Goal: Task Accomplishment & Management: Use online tool/utility

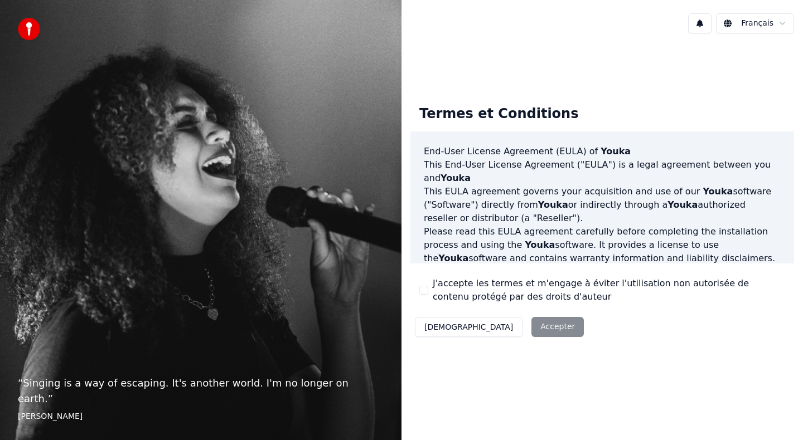
click at [430, 297] on div "J'accepte les termes et m'engage à éviter l'utilisation non autorisée de conten…" at bounding box center [602, 290] width 366 height 27
click at [423, 290] on button "J'accepte les termes et m'engage à éviter l'utilisation non autorisée de conten…" at bounding box center [423, 290] width 9 height 9
click at [531, 318] on button "Accepter" at bounding box center [557, 327] width 52 height 20
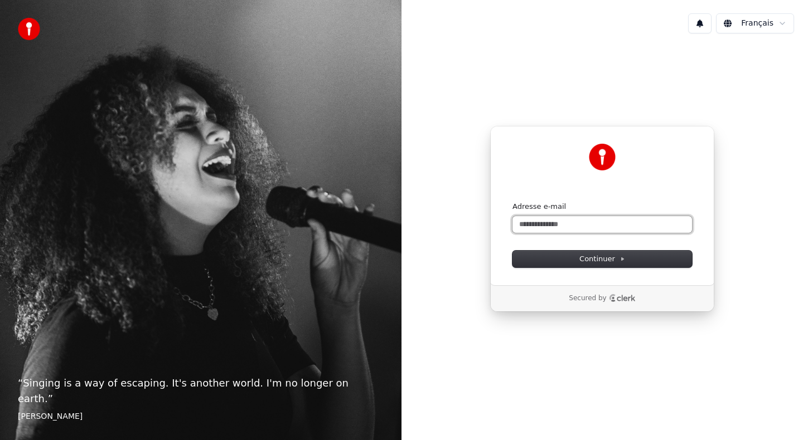
click at [579, 227] on input "Adresse e-mail" at bounding box center [602, 224] width 180 height 17
click at [587, 260] on span "Continuer" at bounding box center [602, 259] width 46 height 10
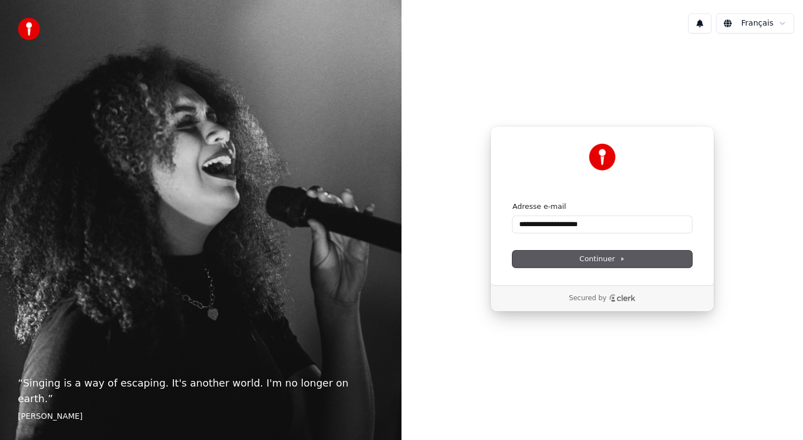
type input "**********"
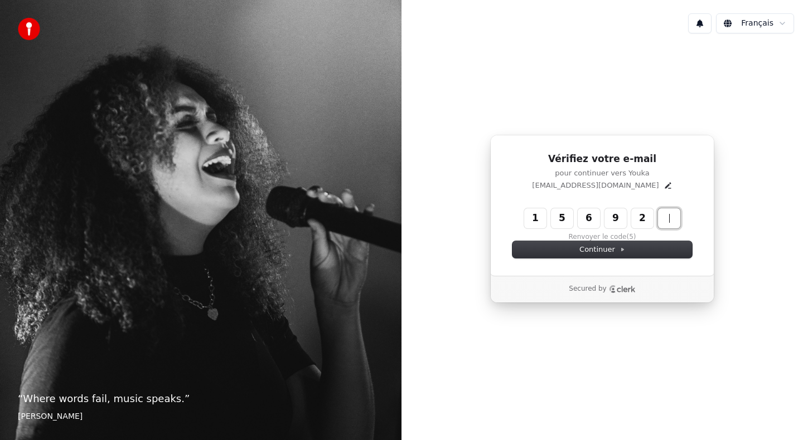
type input "******"
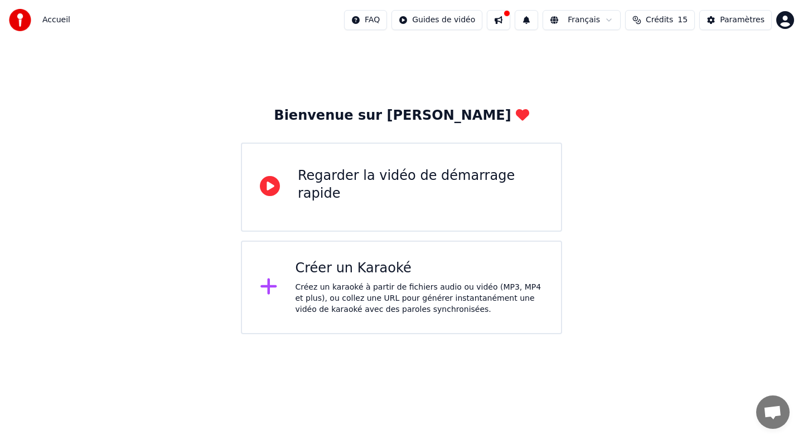
click at [373, 268] on div "Créer un Karaoké" at bounding box center [420, 269] width 248 height 18
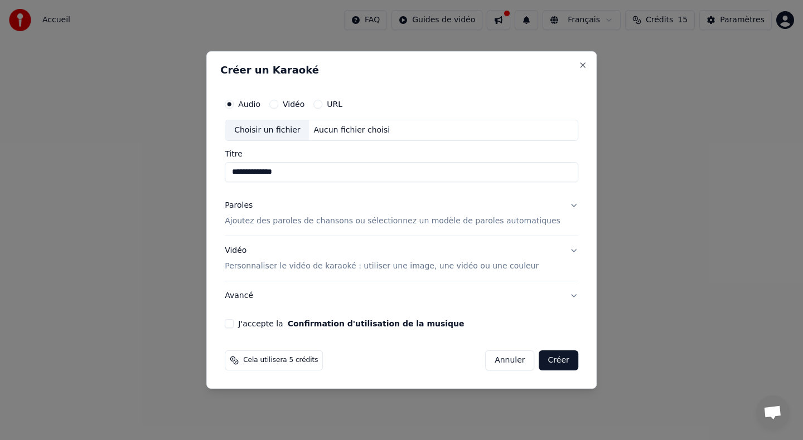
type input "**********"
click at [482, 224] on p "Ajoutez des paroles de chansons ou sélectionnez un modèle de paroles automatiqu…" at bounding box center [393, 221] width 336 height 11
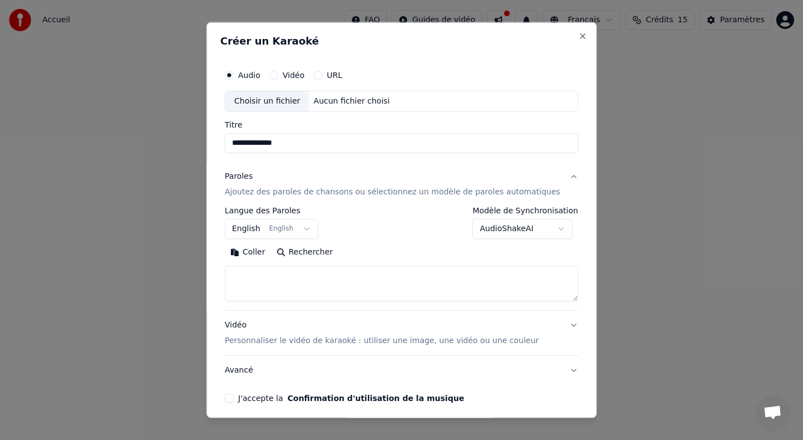
click at [342, 280] on textarea at bounding box center [401, 283] width 353 height 36
paste textarea "**********"
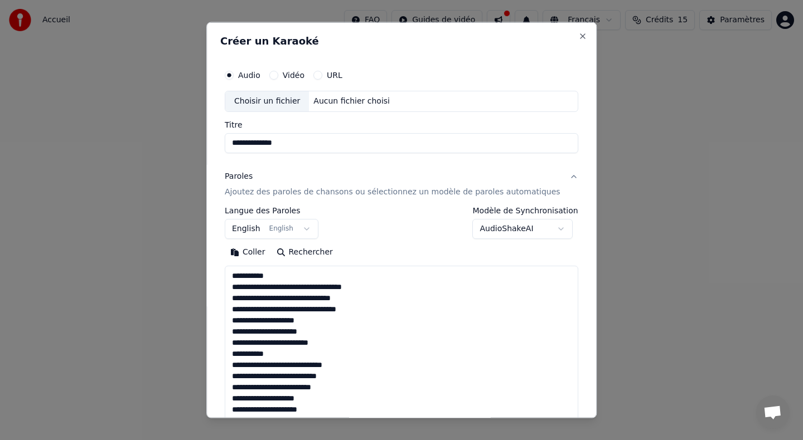
scroll to position [549, 0]
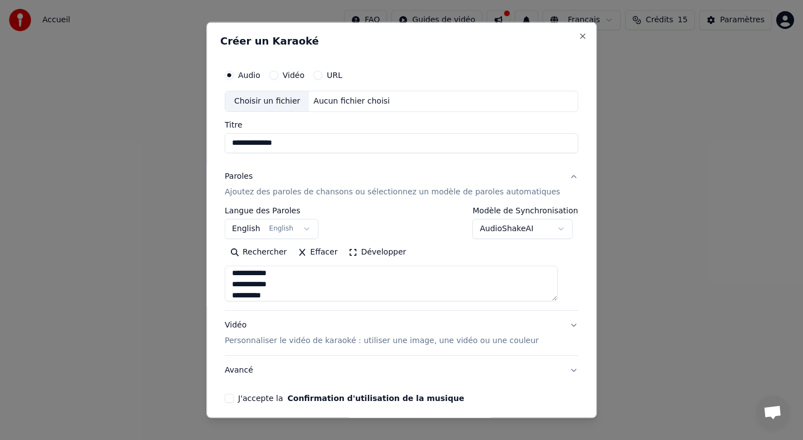
type textarea "**********"
click at [312, 231] on button "English English" at bounding box center [272, 229] width 94 height 20
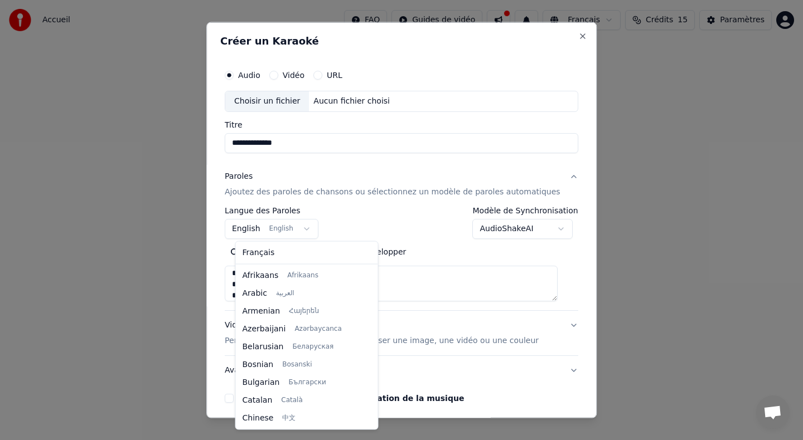
scroll to position [89, 0]
select select "**"
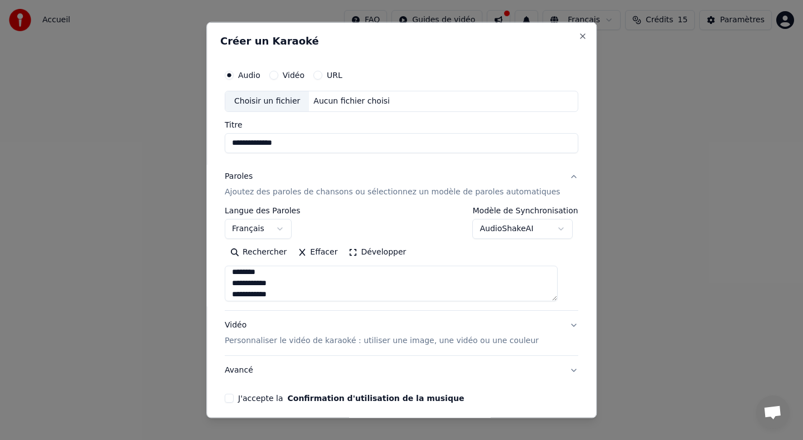
scroll to position [540, 0]
drag, startPoint x: 293, startPoint y: 294, endPoint x: 236, endPoint y: 272, distance: 60.4
click at [236, 272] on textarea at bounding box center [391, 283] width 333 height 36
drag, startPoint x: 284, startPoint y: 286, endPoint x: 217, endPoint y: 286, distance: 66.9
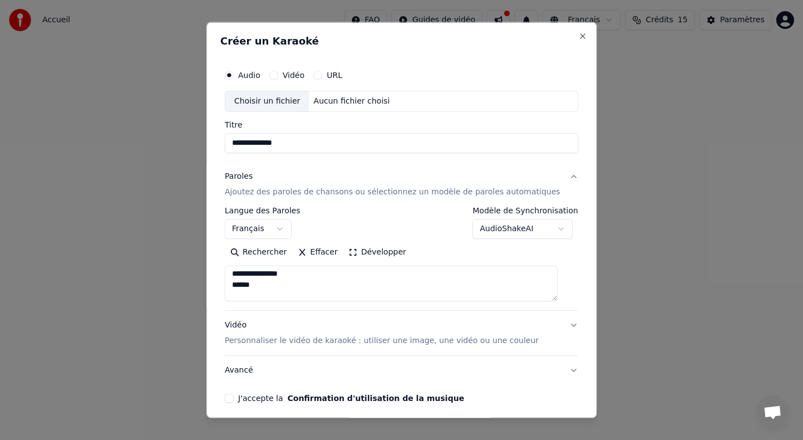
click at [217, 286] on div "**********" at bounding box center [401, 220] width 390 height 396
click at [311, 275] on textarea at bounding box center [391, 283] width 333 height 36
drag, startPoint x: 301, startPoint y: 279, endPoint x: 362, endPoint y: 279, distance: 60.8
click at [362, 279] on textarea at bounding box center [391, 283] width 333 height 36
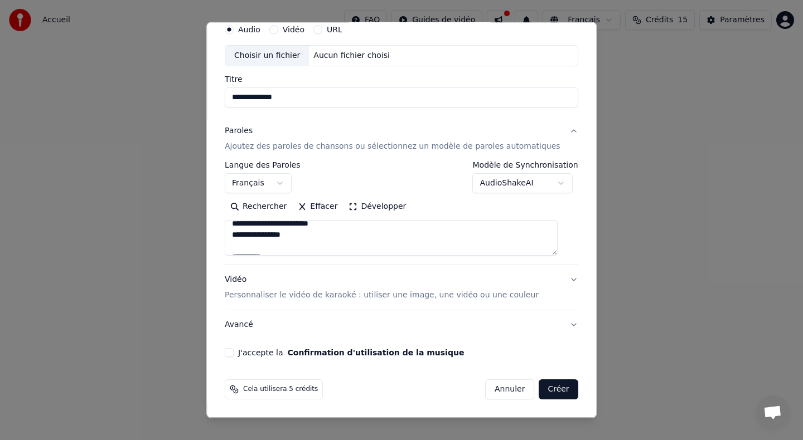
scroll to position [520, 0]
drag, startPoint x: 293, startPoint y: 243, endPoint x: 177, endPoint y: 243, distance: 116.5
click at [177, 243] on body "**********" at bounding box center [401, 167] width 803 height 335
click at [278, 239] on textarea at bounding box center [391, 238] width 333 height 36
drag, startPoint x: 282, startPoint y: 246, endPoint x: 239, endPoint y: 238, distance: 44.3
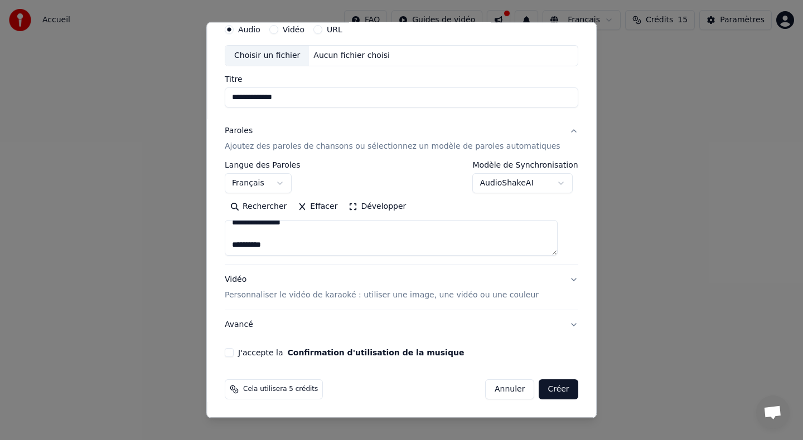
click at [239, 238] on textarea at bounding box center [391, 238] width 333 height 36
type textarea "**********"
click at [550, 182] on body "**********" at bounding box center [401, 167] width 803 height 335
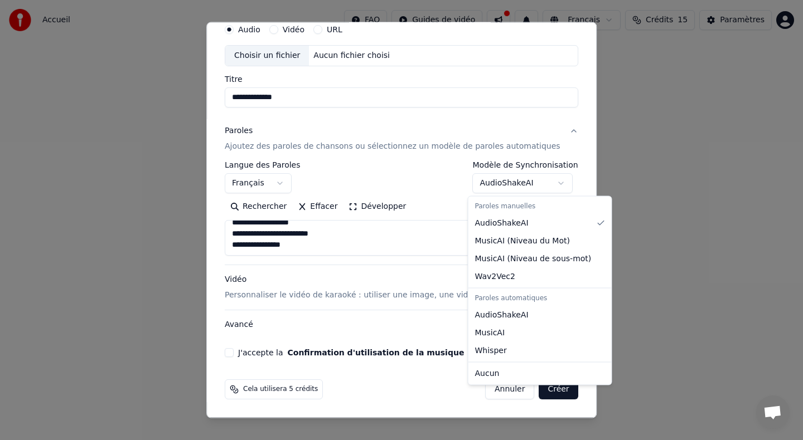
click at [576, 176] on body "**********" at bounding box center [401, 167] width 803 height 335
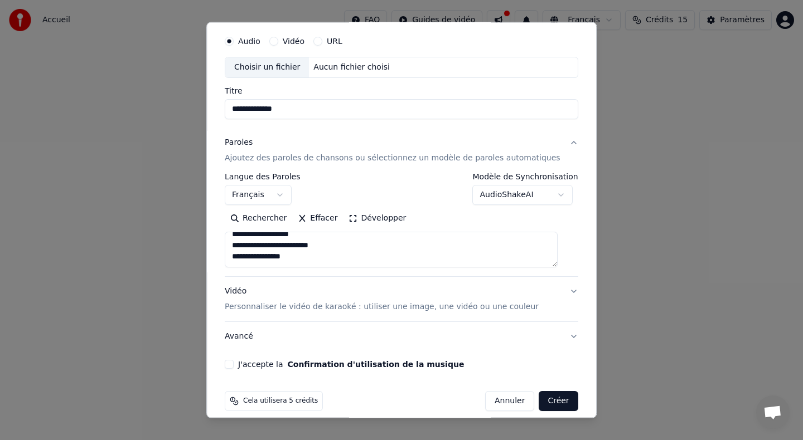
scroll to position [35, 0]
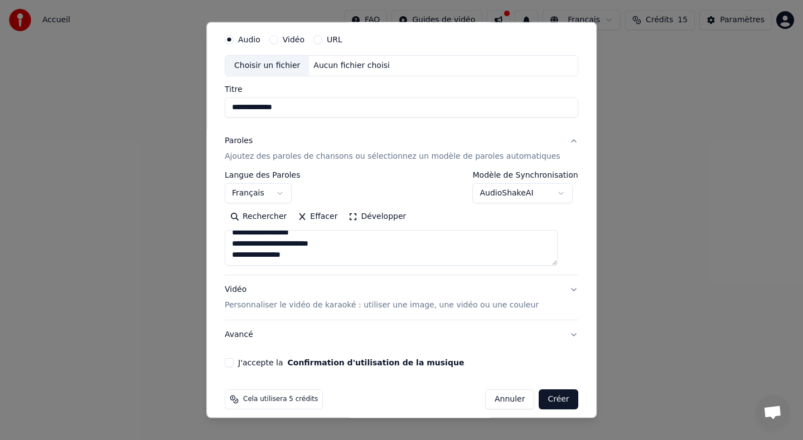
click at [522, 299] on div "Vidéo Personnaliser le vidéo de karaoké : utiliser une image, une vidéo ou une …" at bounding box center [382, 297] width 314 height 27
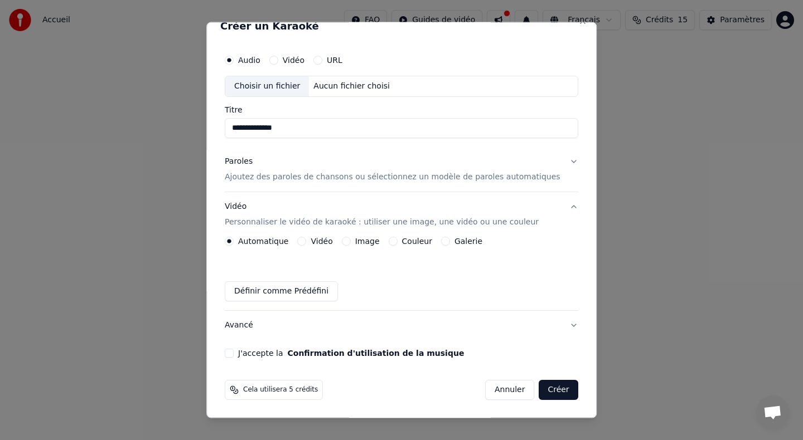
scroll to position [15, 0]
click at [351, 241] on button "Image" at bounding box center [346, 240] width 9 height 9
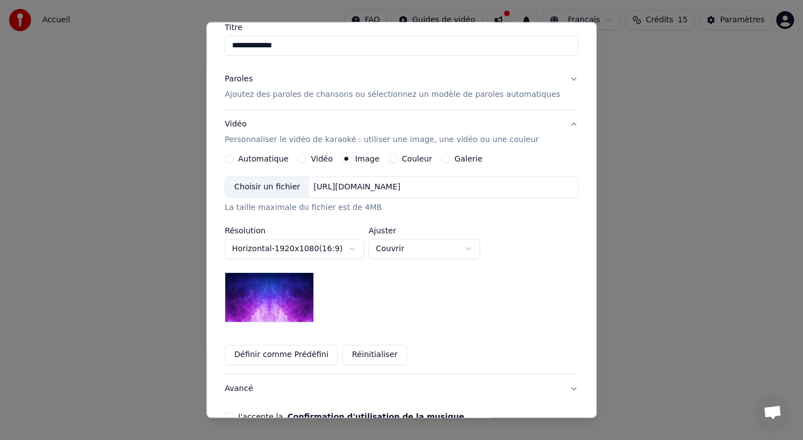
scroll to position [91, 0]
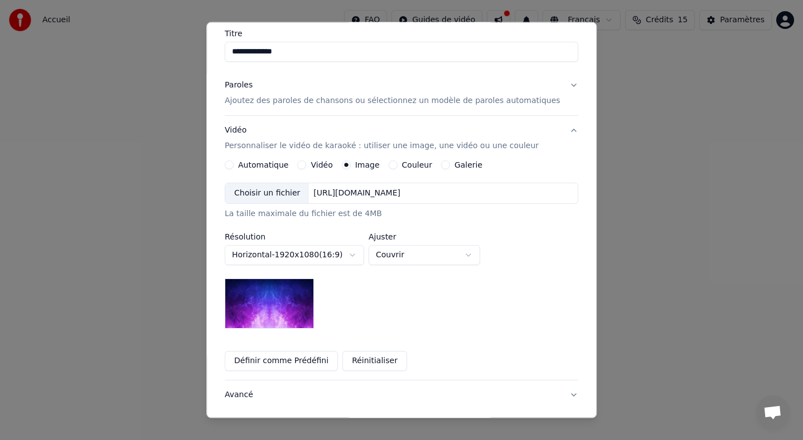
click at [290, 192] on div "Choisir un fichier" at bounding box center [267, 193] width 84 height 20
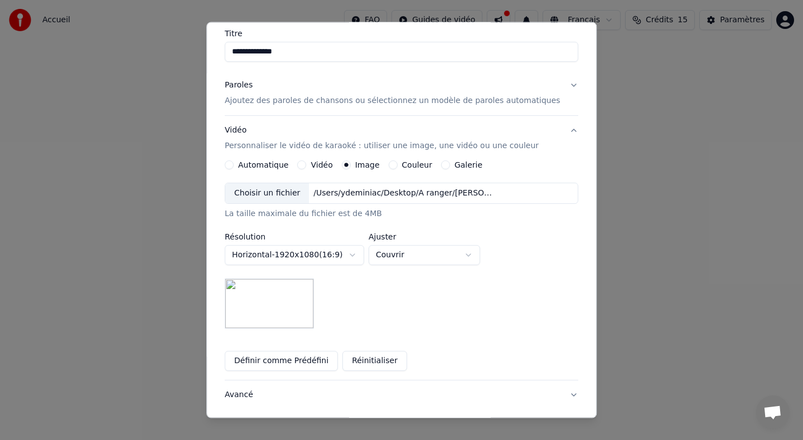
scroll to position [148, 0]
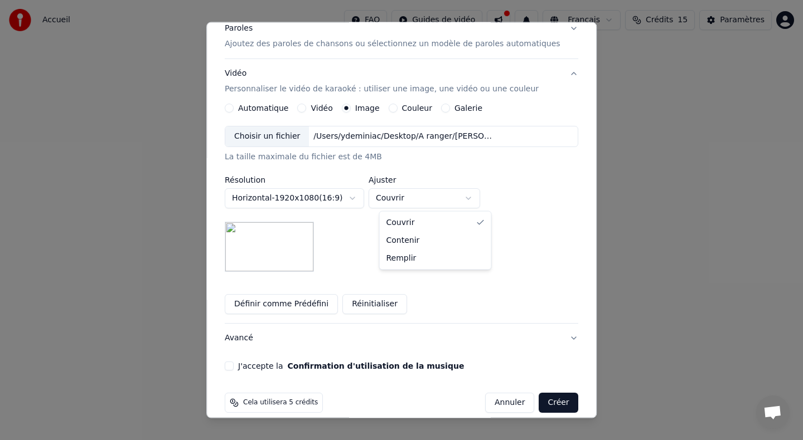
click at [413, 197] on body "**********" at bounding box center [401, 167] width 803 height 335
click at [522, 210] on body "**********" at bounding box center [401, 167] width 803 height 335
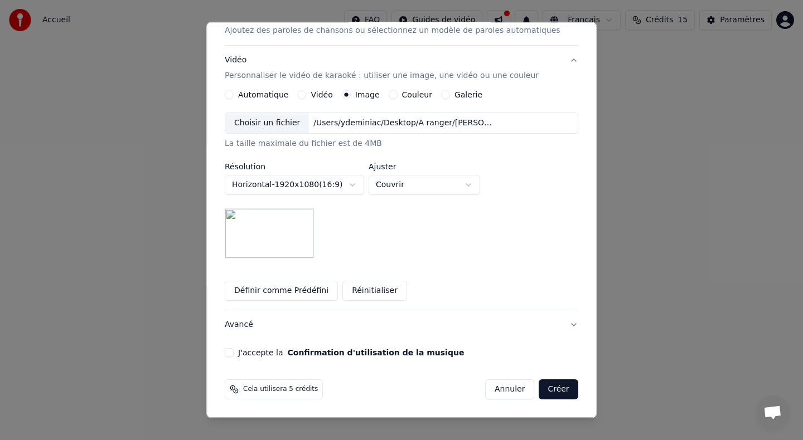
click at [234, 352] on button "J'accepte la Confirmation d'utilisation de la musique" at bounding box center [229, 352] width 9 height 9
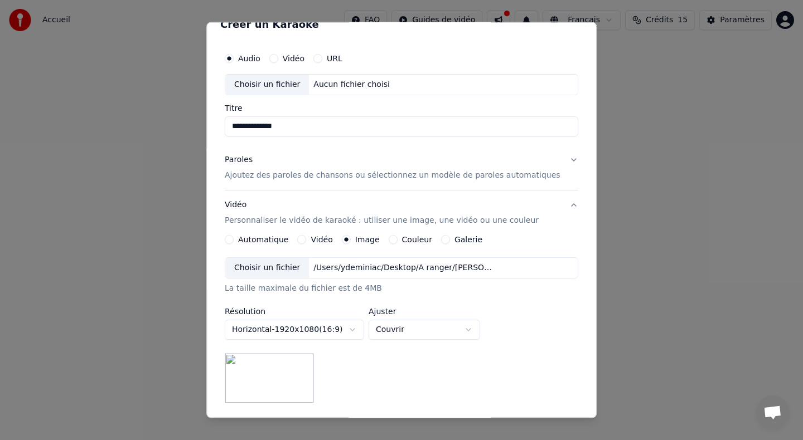
scroll to position [0, 0]
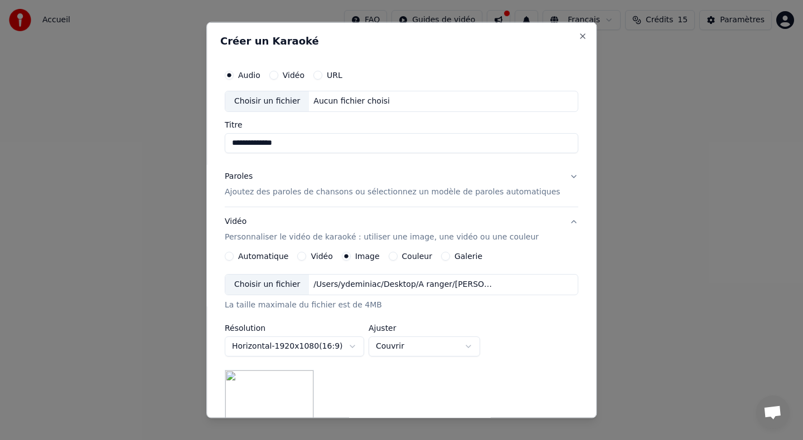
click at [565, 177] on button "Paroles Ajoutez des paroles de chansons ou sélectionnez un modèle de paroles au…" at bounding box center [401, 184] width 353 height 45
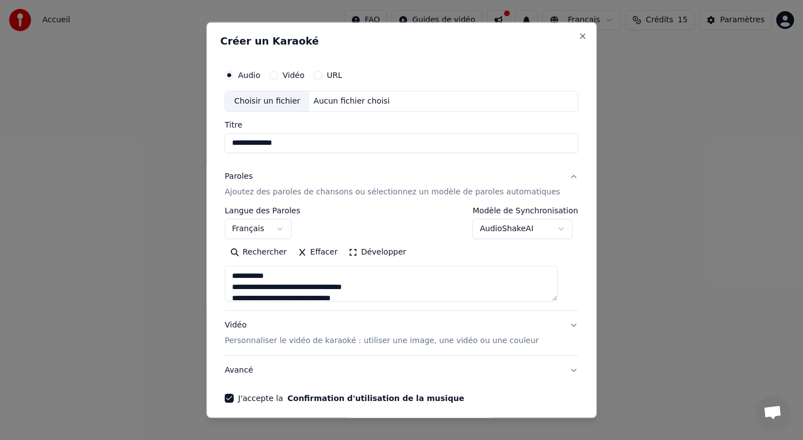
click at [255, 104] on div "Choisir un fichier" at bounding box center [267, 101] width 84 height 20
type input "**********"
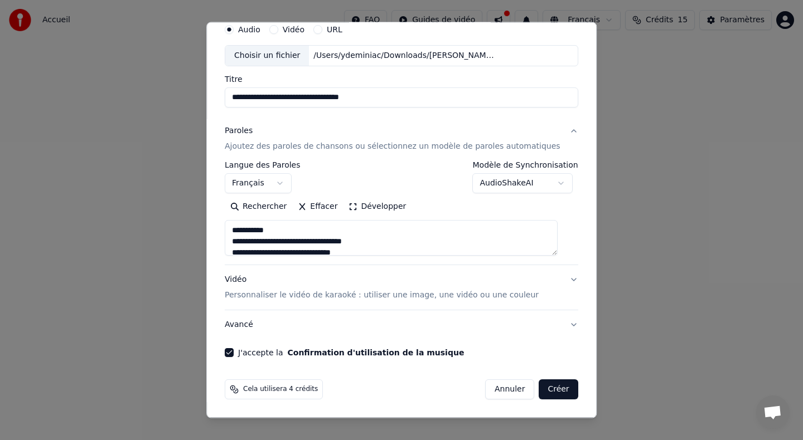
click at [550, 396] on button "Créer" at bounding box center [558, 390] width 39 height 20
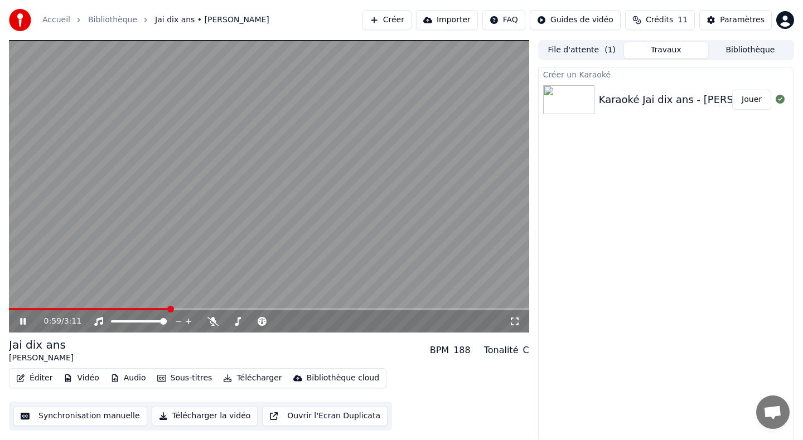
scroll to position [1, 0]
click at [30, 376] on button "Éditer" at bounding box center [34, 378] width 45 height 16
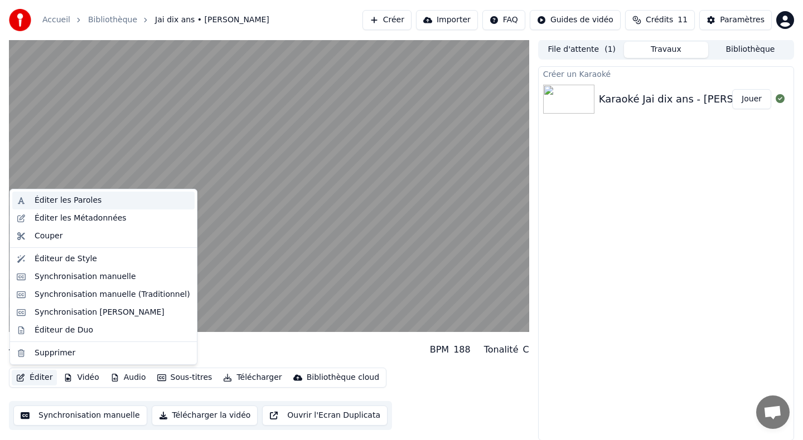
click at [81, 200] on div "Éditer les Paroles" at bounding box center [68, 200] width 67 height 11
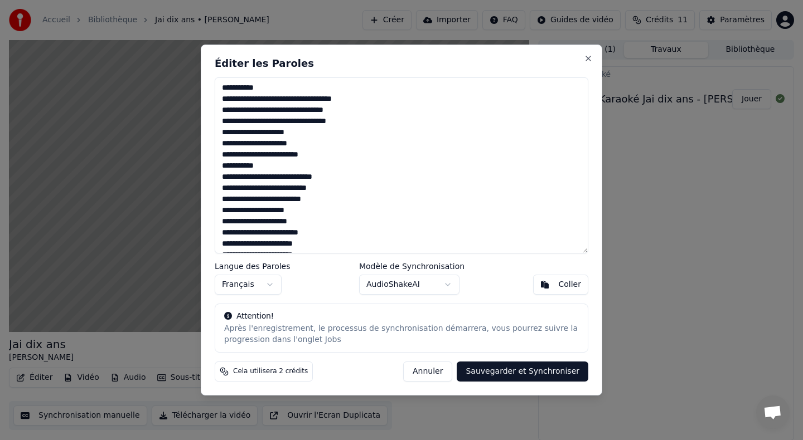
click at [384, 89] on textarea at bounding box center [402, 166] width 374 height 176
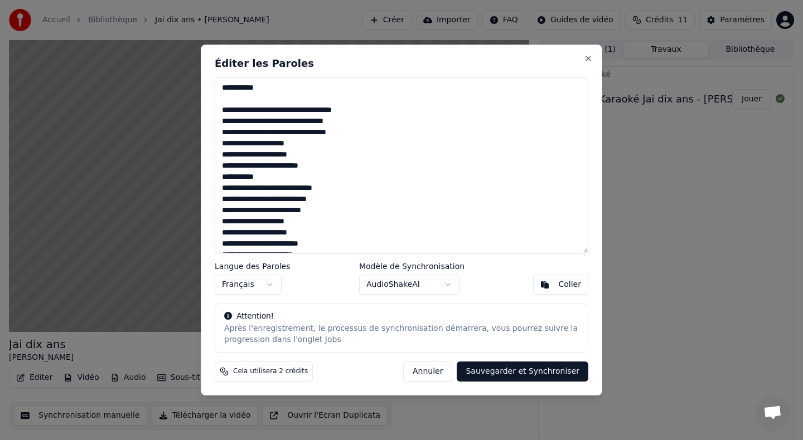
click at [303, 110] on textarea at bounding box center [402, 166] width 374 height 176
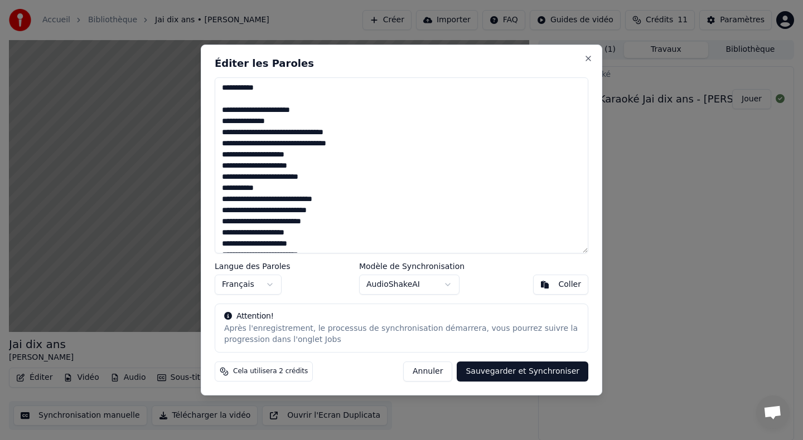
click at [372, 122] on textarea at bounding box center [402, 166] width 374 height 176
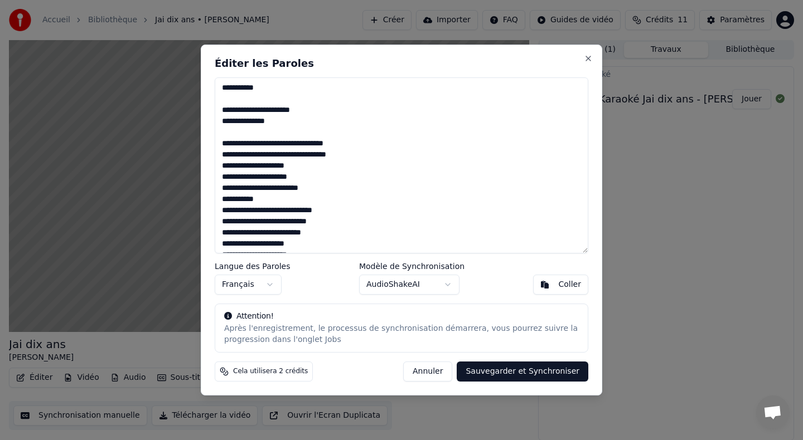
click at [381, 143] on textarea at bounding box center [402, 166] width 374 height 176
click at [384, 152] on textarea at bounding box center [402, 166] width 374 height 176
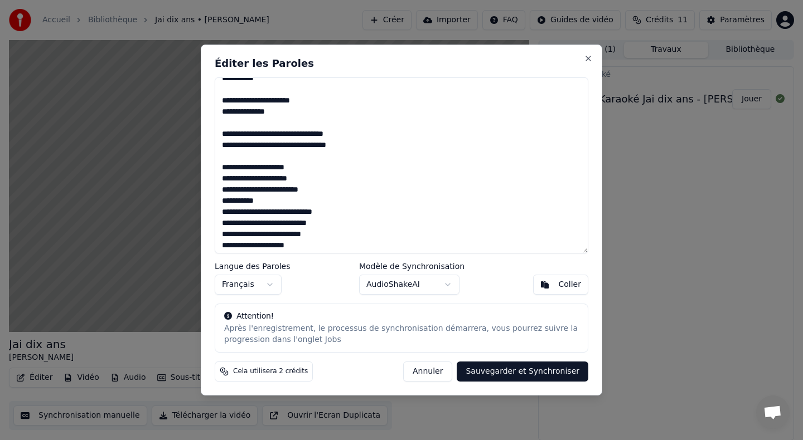
scroll to position [11, 0]
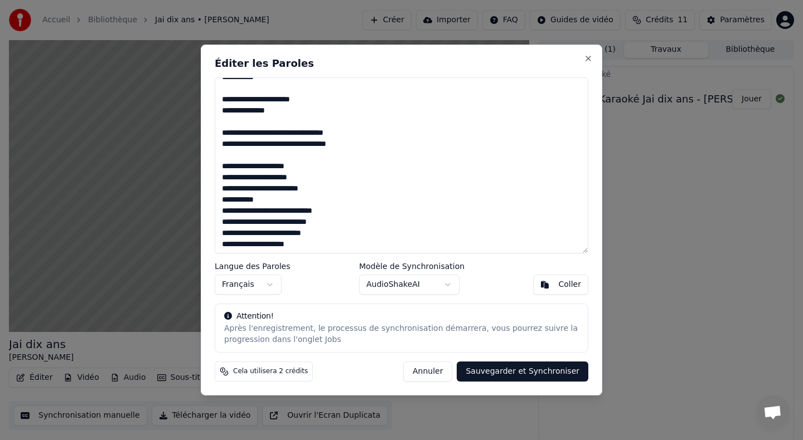
click at [365, 170] on textarea at bounding box center [402, 166] width 374 height 176
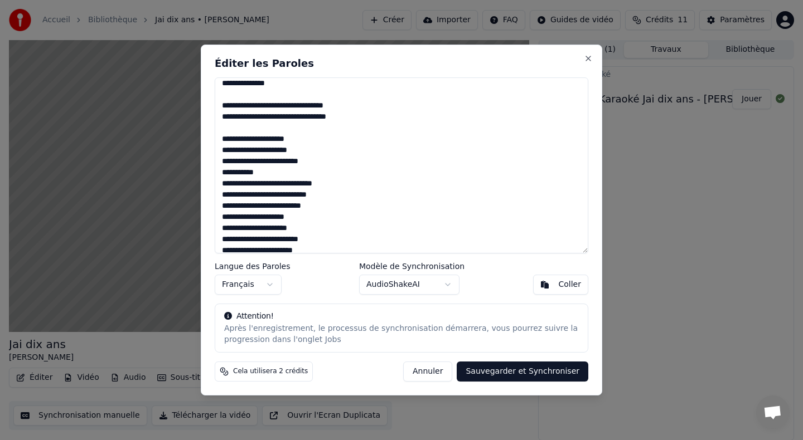
scroll to position [38, 0]
click at [338, 138] on textarea at bounding box center [402, 166] width 374 height 176
click at [340, 162] on textarea at bounding box center [402, 166] width 374 height 176
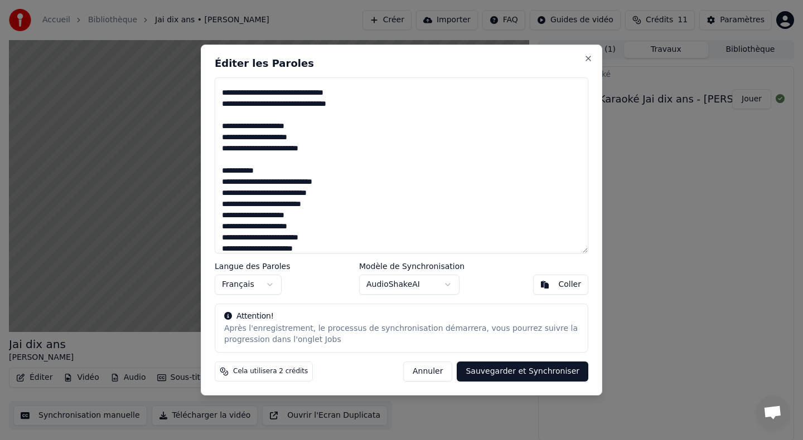
scroll to position [64, 0]
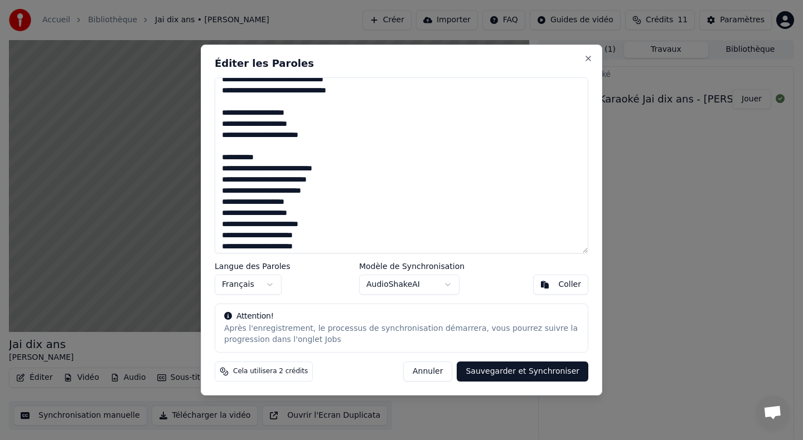
click at [346, 158] on textarea at bounding box center [402, 166] width 374 height 176
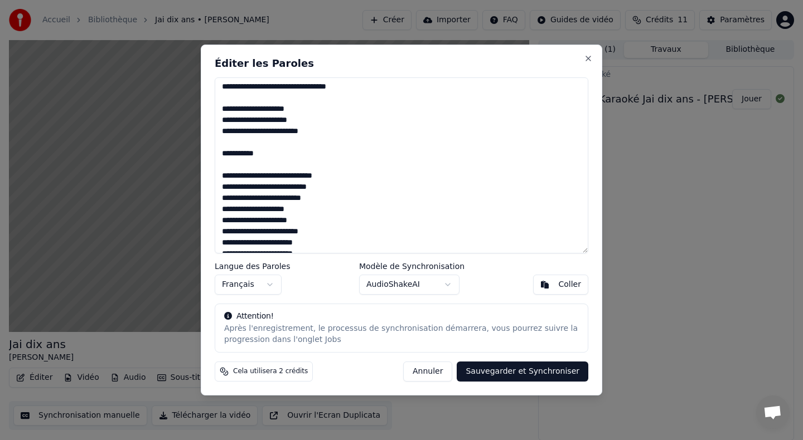
scroll to position [70, 0]
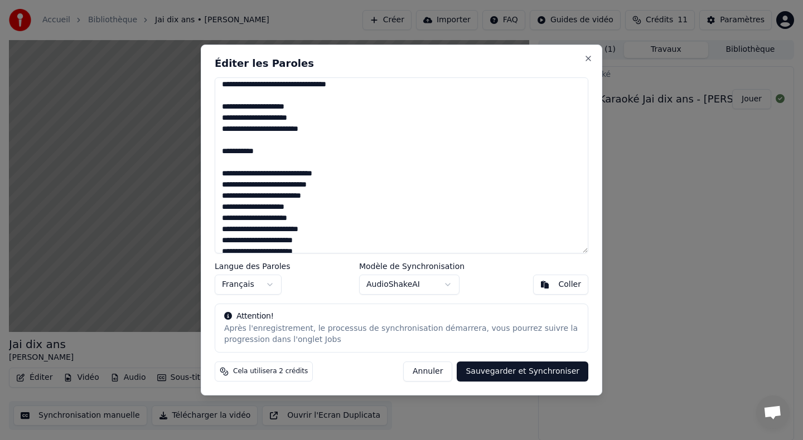
click at [357, 183] on textarea at bounding box center [402, 166] width 374 height 176
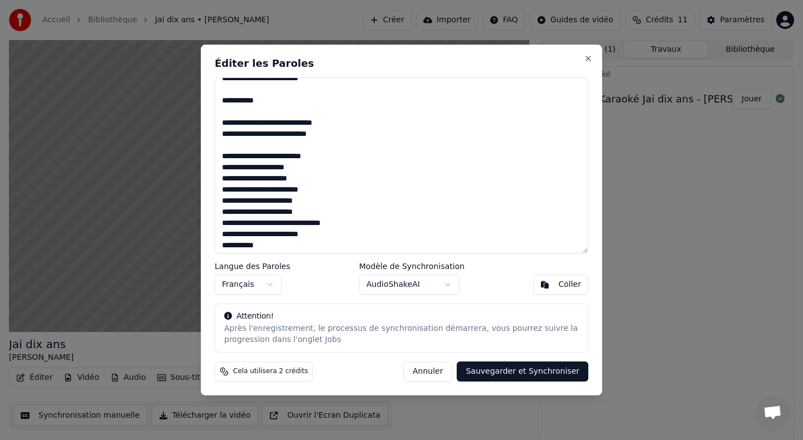
scroll to position [122, 0]
click at [343, 163] on textarea at bounding box center [402, 166] width 374 height 176
click at [366, 202] on textarea at bounding box center [402, 166] width 374 height 176
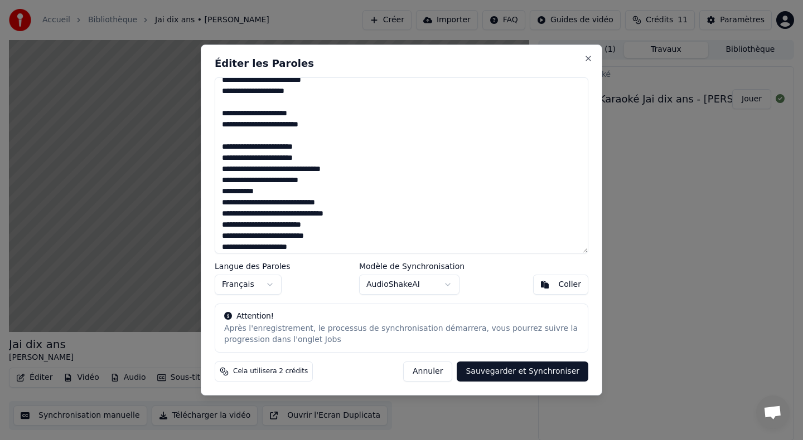
scroll to position [205, 0]
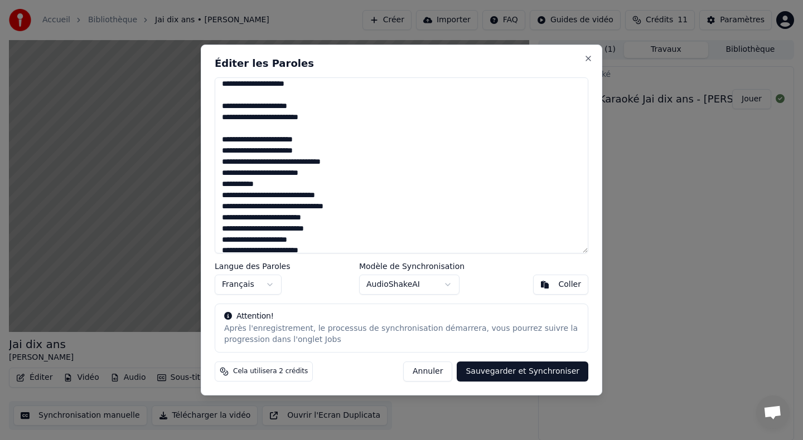
click at [363, 173] on textarea at bounding box center [402, 166] width 374 height 176
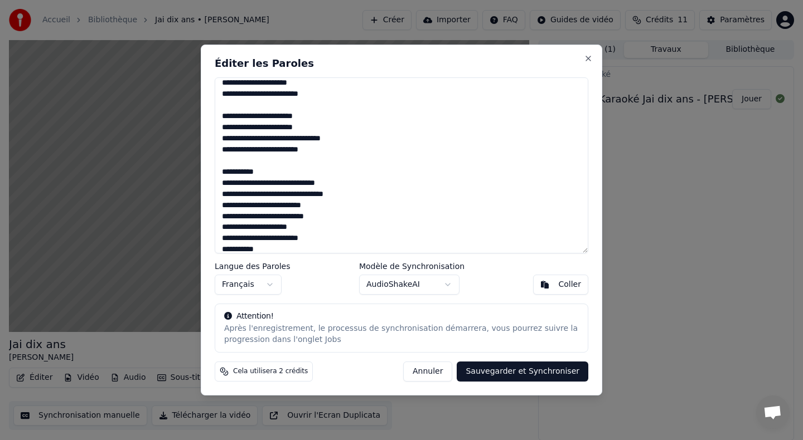
scroll to position [234, 0]
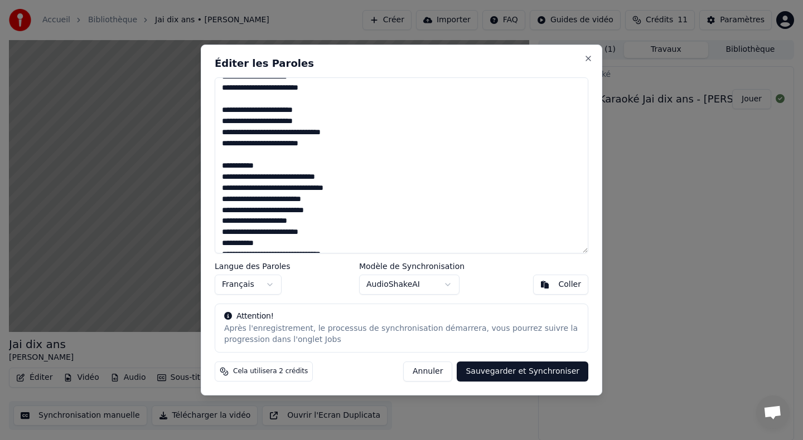
click at [353, 171] on textarea at bounding box center [402, 166] width 374 height 176
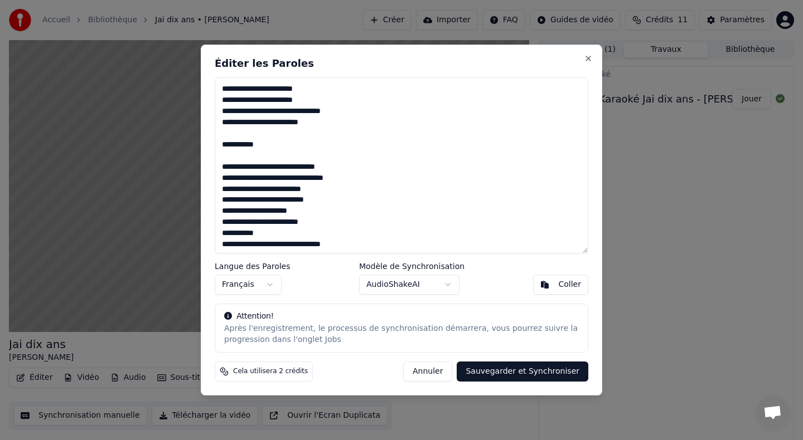
scroll to position [259, 0]
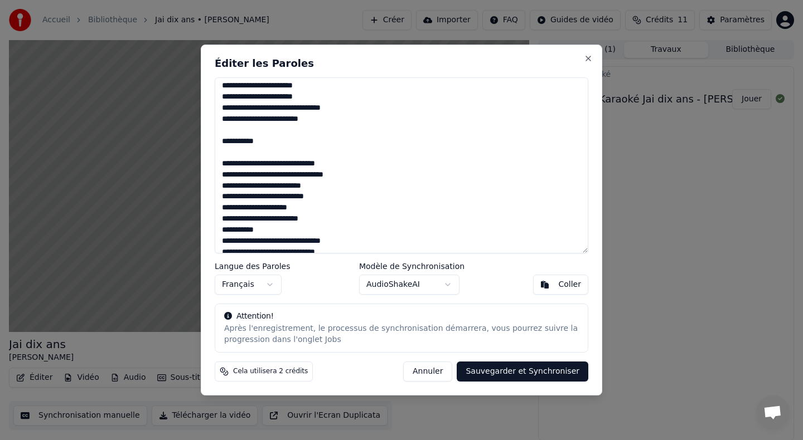
click at [371, 176] on textarea at bounding box center [402, 166] width 374 height 176
click at [362, 210] on textarea at bounding box center [402, 166] width 374 height 176
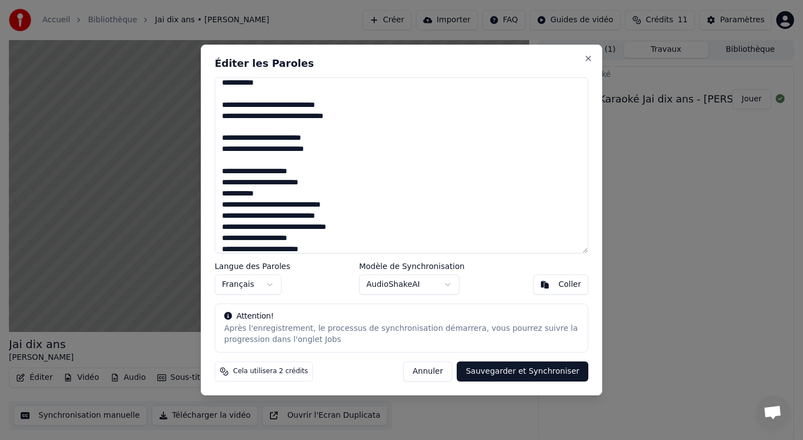
scroll to position [319, 0]
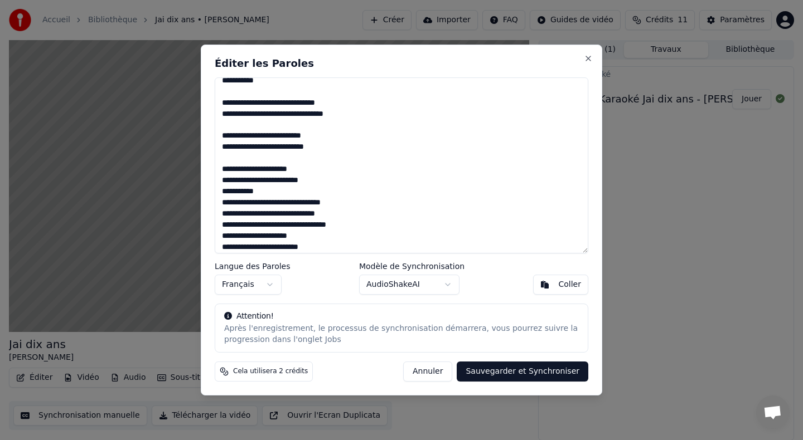
click at [352, 178] on textarea at bounding box center [402, 166] width 374 height 176
click at [347, 205] on textarea at bounding box center [402, 166] width 374 height 176
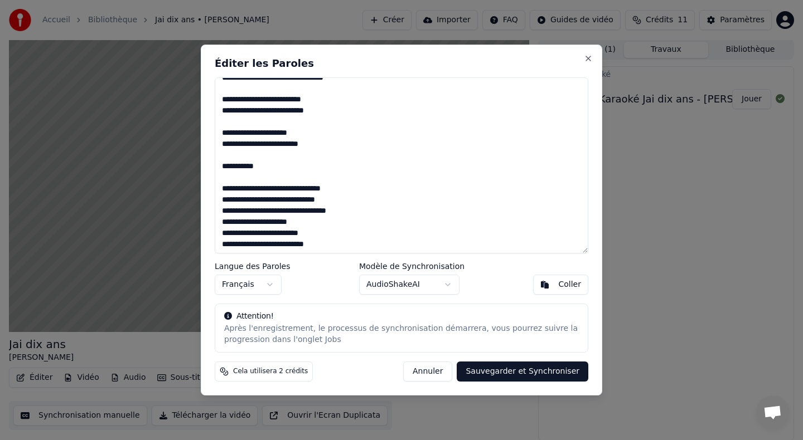
scroll to position [353, 0]
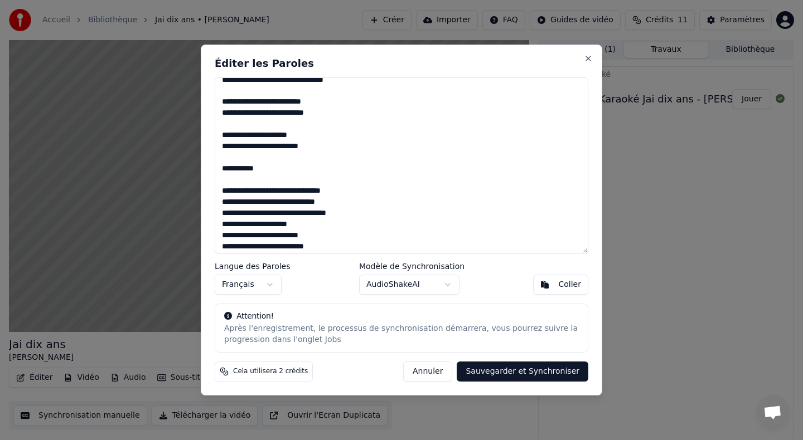
click at [353, 191] on textarea at bounding box center [402, 166] width 374 height 176
click at [353, 214] on textarea at bounding box center [402, 166] width 374 height 176
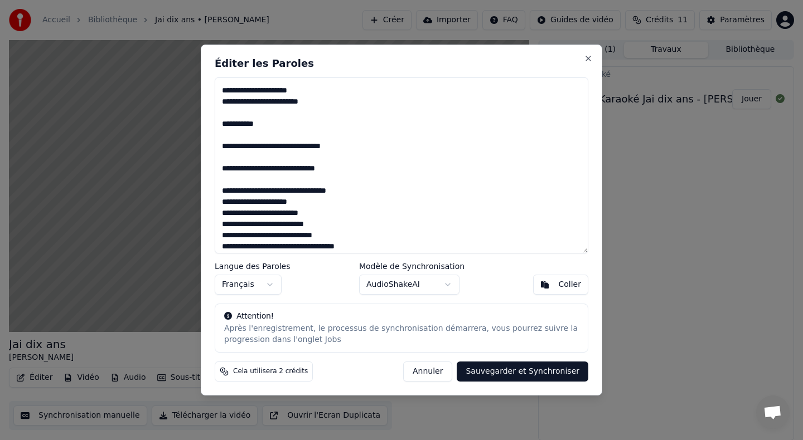
scroll to position [400, 0]
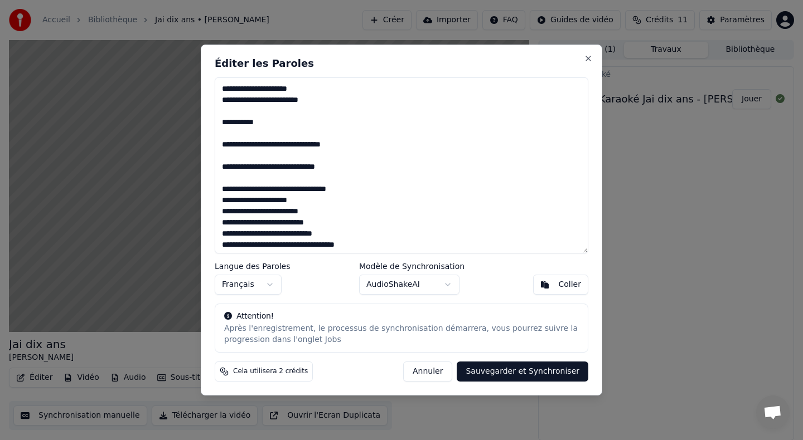
click at [380, 185] on textarea at bounding box center [402, 166] width 374 height 176
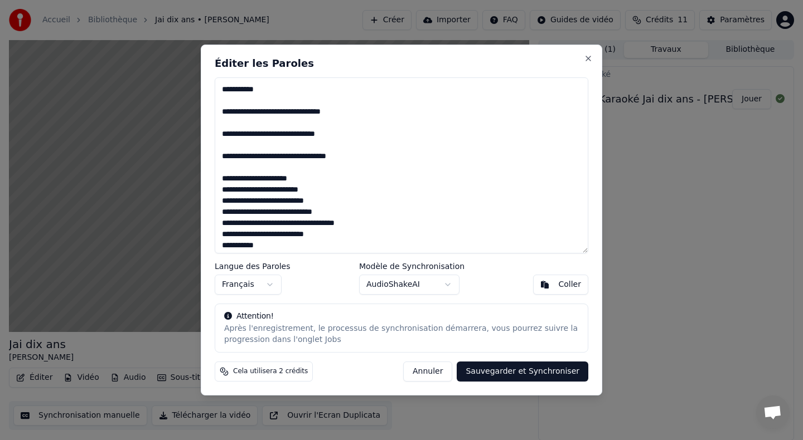
scroll to position [434, 0]
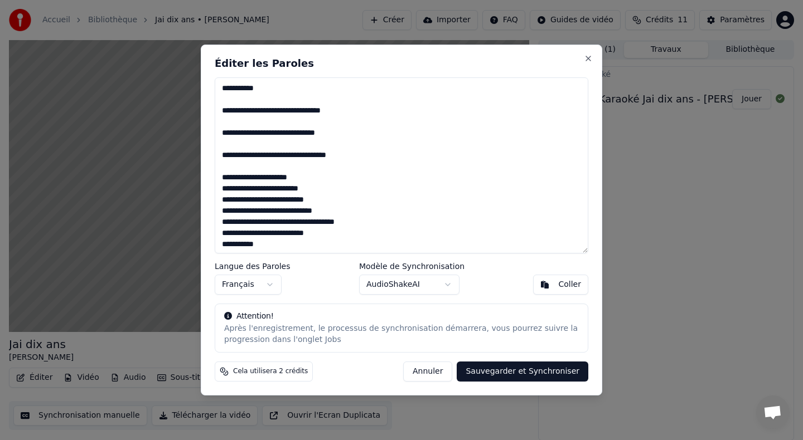
click at [365, 191] on textarea at bounding box center [402, 166] width 374 height 176
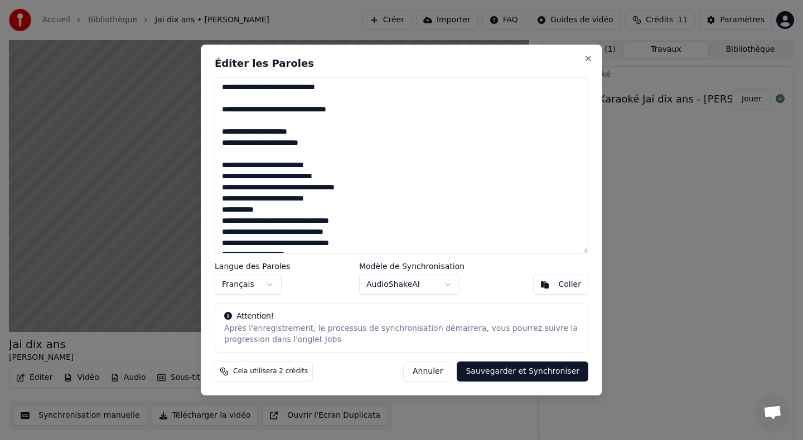
scroll to position [482, 0]
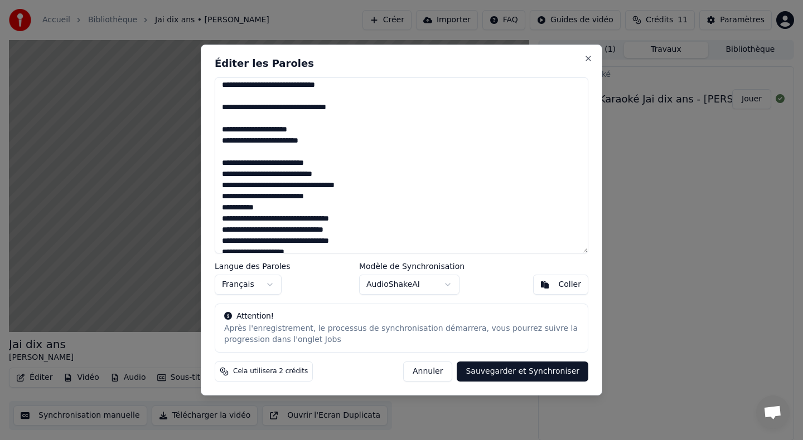
click at [361, 170] on textarea at bounding box center [402, 166] width 374 height 176
click at [360, 156] on textarea at bounding box center [402, 166] width 374 height 176
click at [360, 163] on textarea at bounding box center [402, 166] width 374 height 176
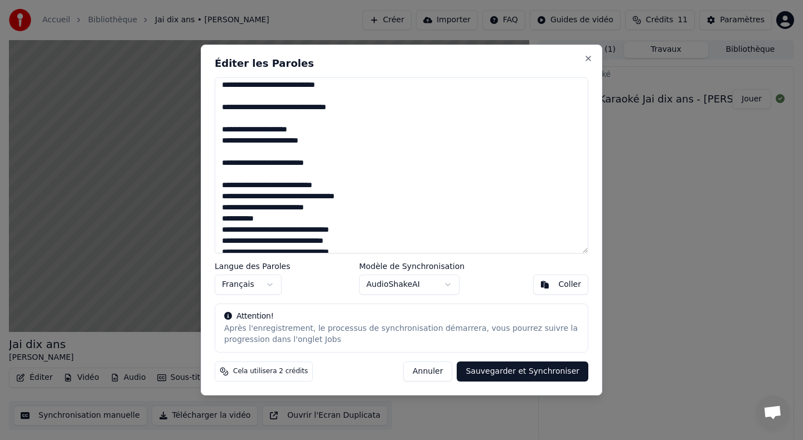
click at [359, 182] on textarea at bounding box center [402, 166] width 374 height 176
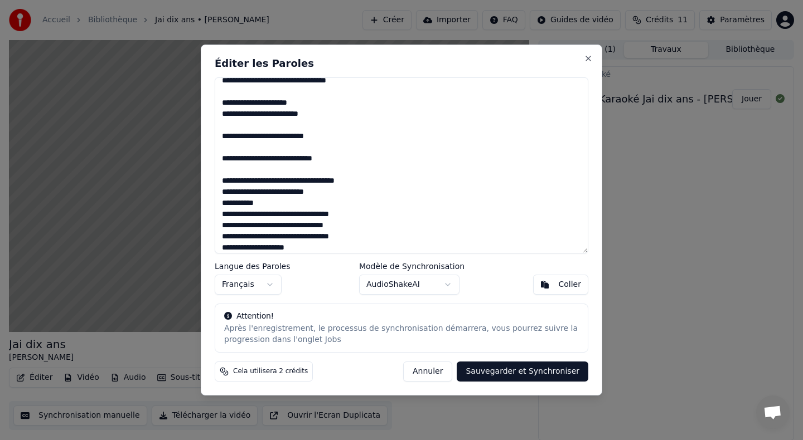
scroll to position [509, 0]
click at [389, 186] on textarea at bounding box center [402, 166] width 374 height 176
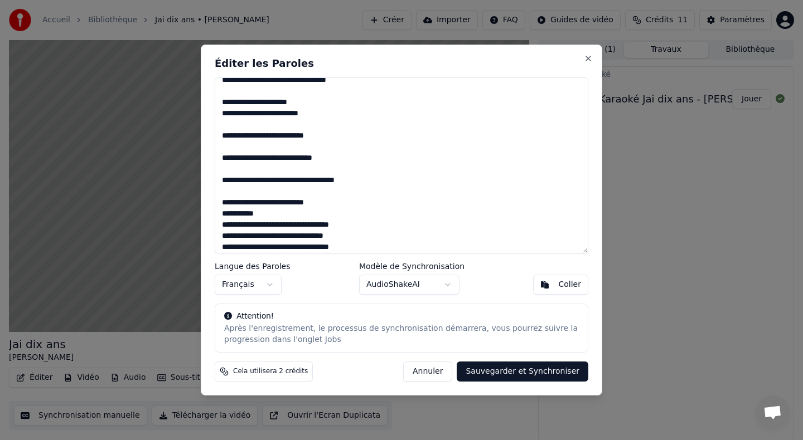
click at [381, 200] on textarea at bounding box center [402, 166] width 374 height 176
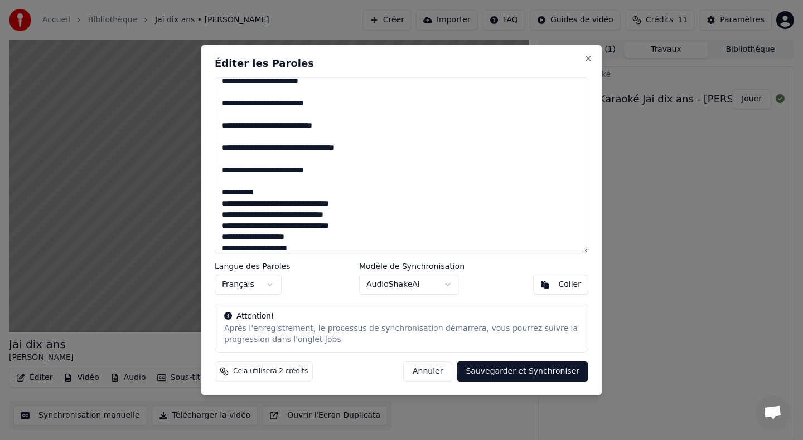
scroll to position [549, 0]
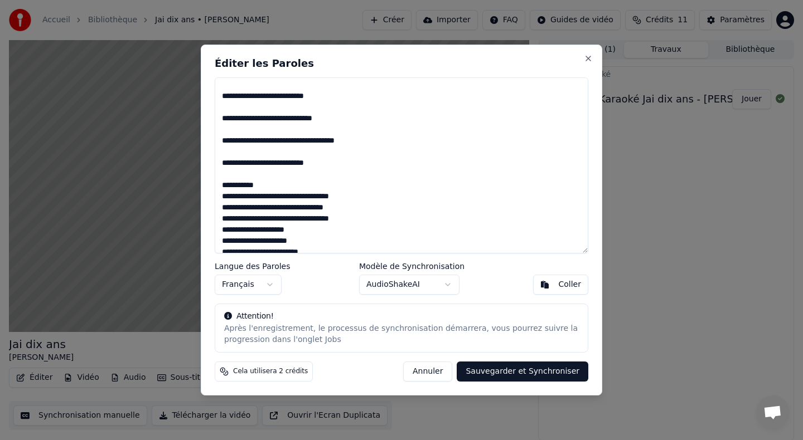
click at [375, 190] on textarea at bounding box center [402, 166] width 374 height 176
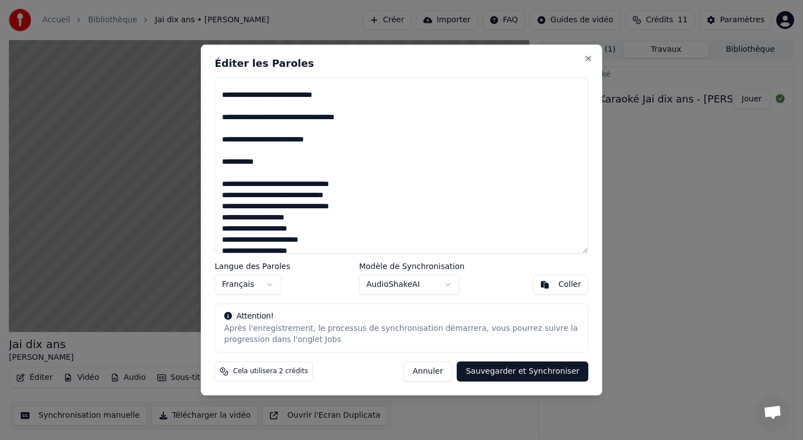
click at [362, 195] on textarea at bounding box center [402, 166] width 374 height 176
click at [363, 206] on textarea at bounding box center [402, 166] width 374 height 176
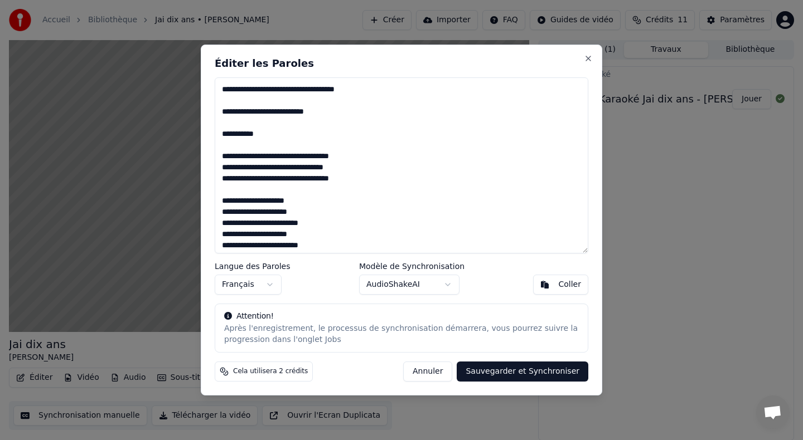
scroll to position [607, 0]
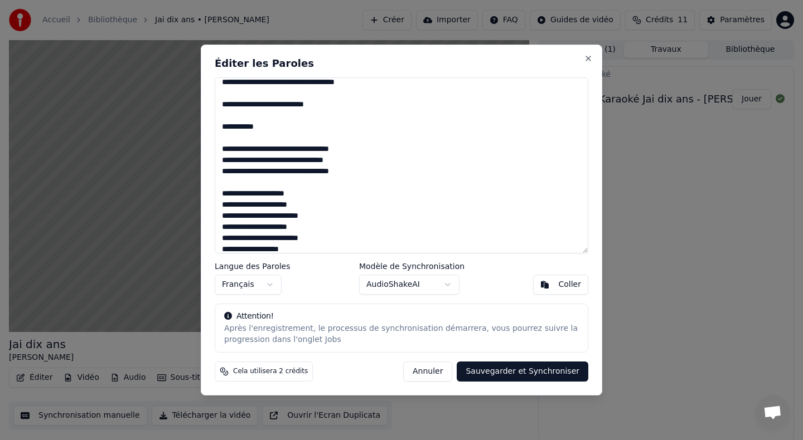
click at [347, 217] on textarea at bounding box center [402, 166] width 374 height 176
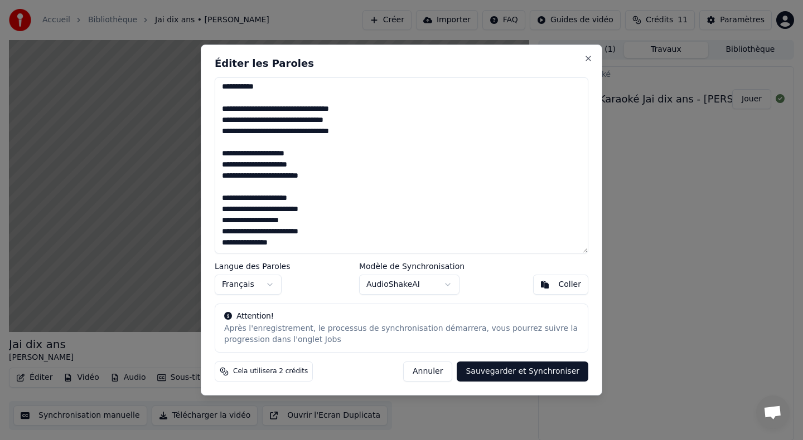
type textarea "**********"
click at [510, 370] on button "Sauvegarder et Synchroniser" at bounding box center [523, 372] width 132 height 20
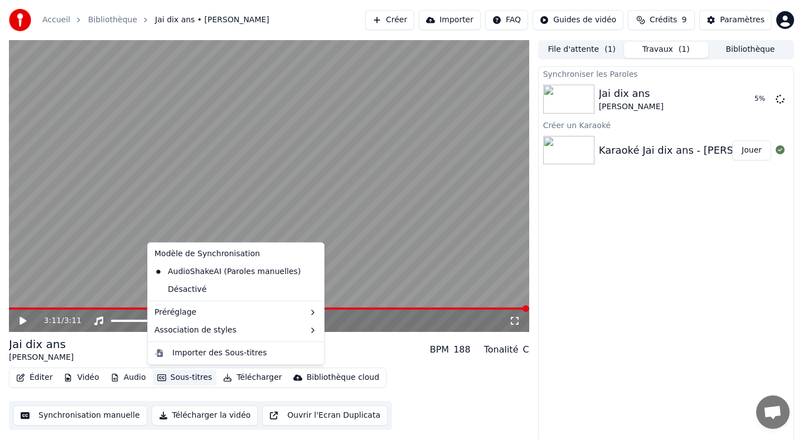
click at [186, 377] on button "Sous-titres" at bounding box center [185, 378] width 64 height 16
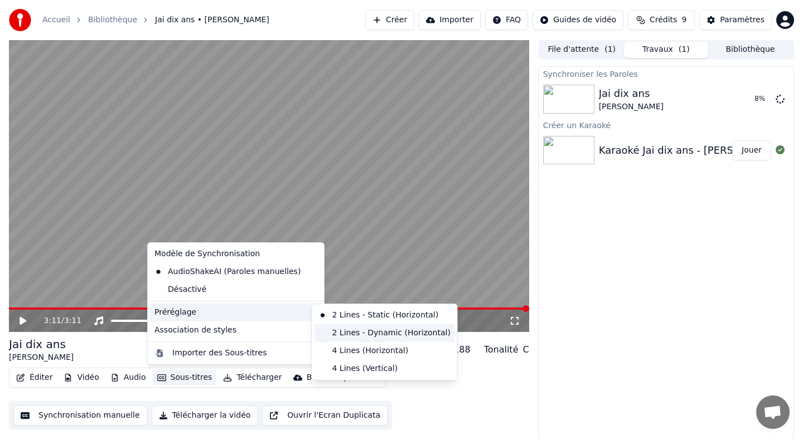
click at [372, 332] on div "2 Lines - Dynamic (Horizontal)" at bounding box center [384, 334] width 141 height 18
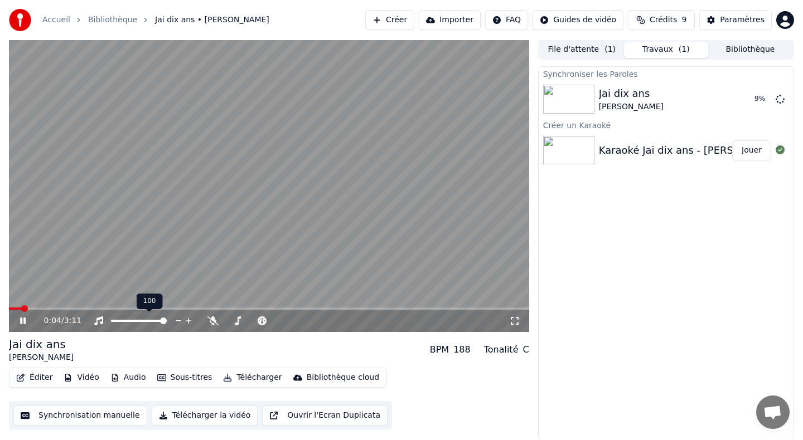
click at [140, 308] on div "100 100" at bounding box center [150, 302] width 26 height 16
click at [138, 307] on div "100 100" at bounding box center [150, 302] width 26 height 16
click at [34, 306] on span at bounding box center [30, 309] width 7 height 7
click at [22, 316] on div "0:16 / 3:11" at bounding box center [268, 321] width 511 height 11
click at [22, 317] on icon at bounding box center [31, 321] width 26 height 9
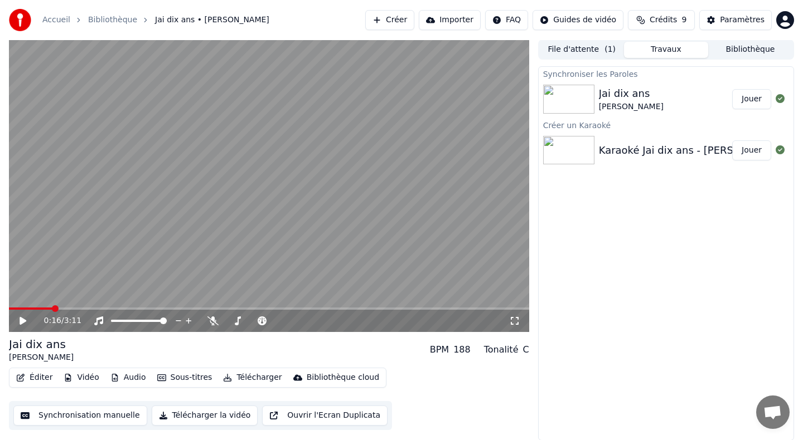
click at [756, 100] on button "Jouer" at bounding box center [751, 99] width 39 height 20
